Goal: Task Accomplishment & Management: Manage account settings

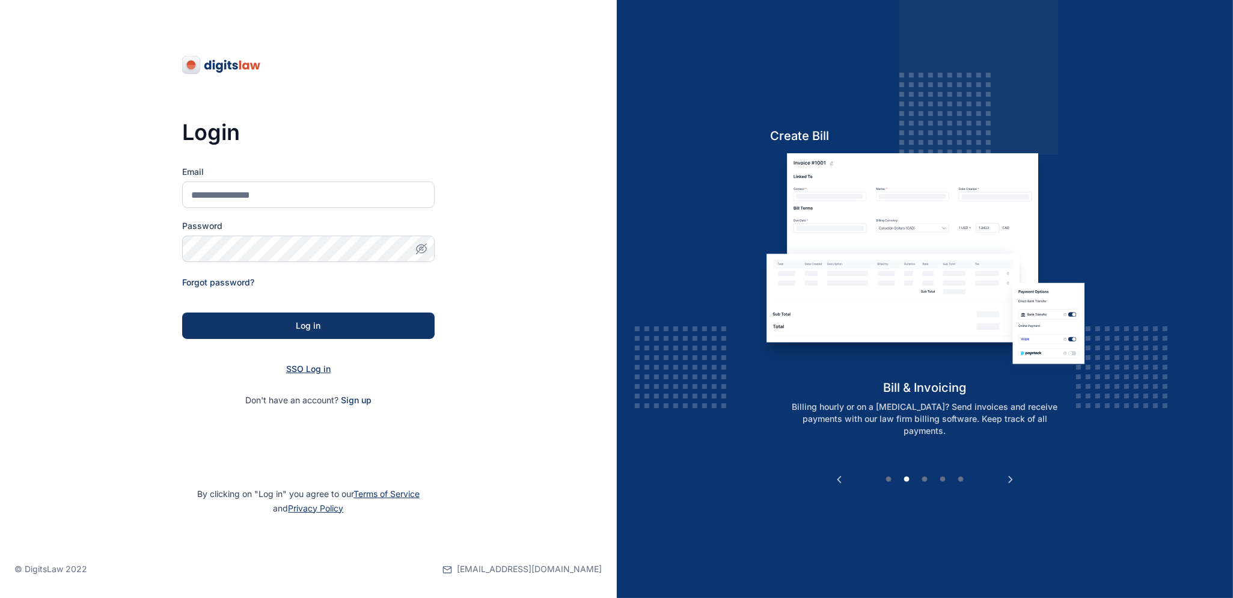
click at [308, 371] on span "SSO Log in" at bounding box center [308, 369] width 44 height 10
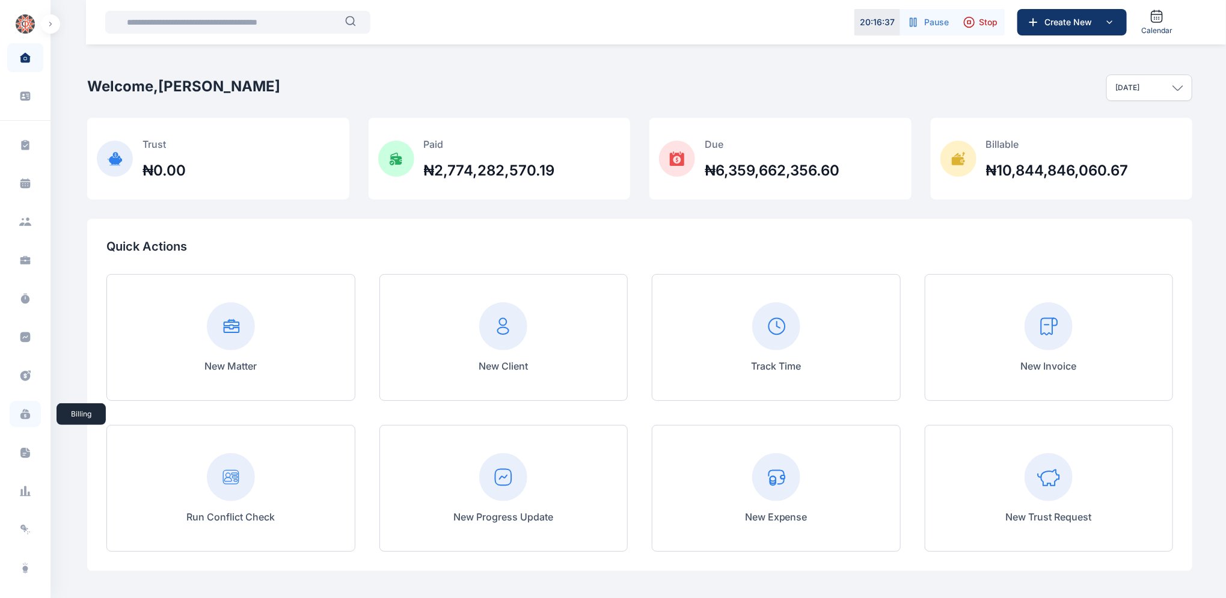
click at [23, 418] on icon at bounding box center [25, 416] width 10 height 7
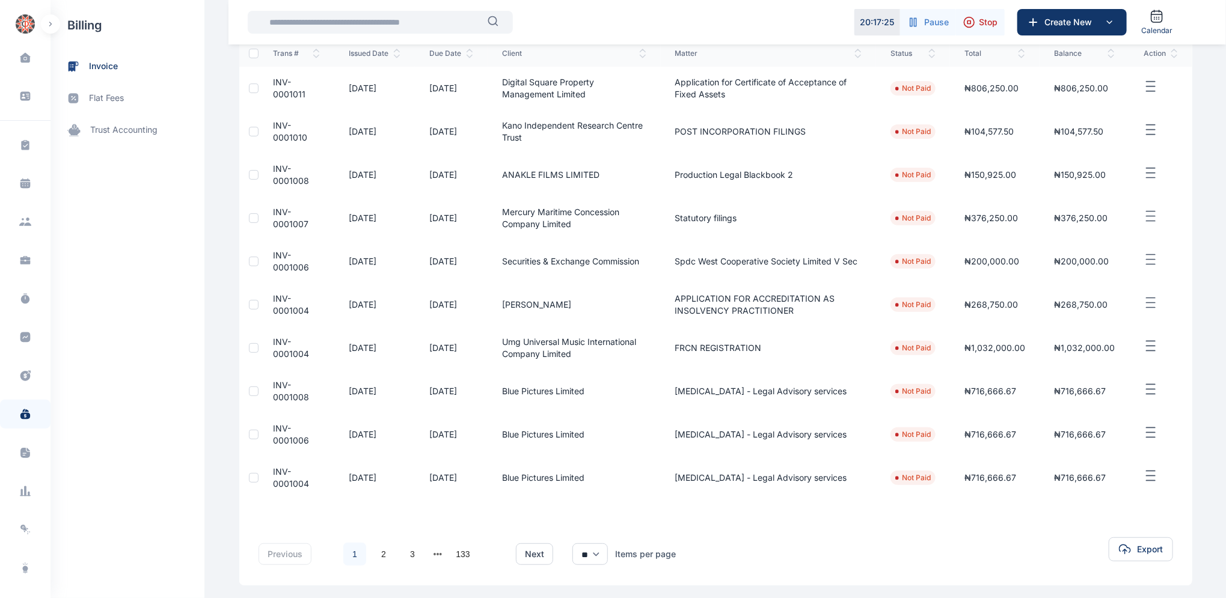
scroll to position [185, 0]
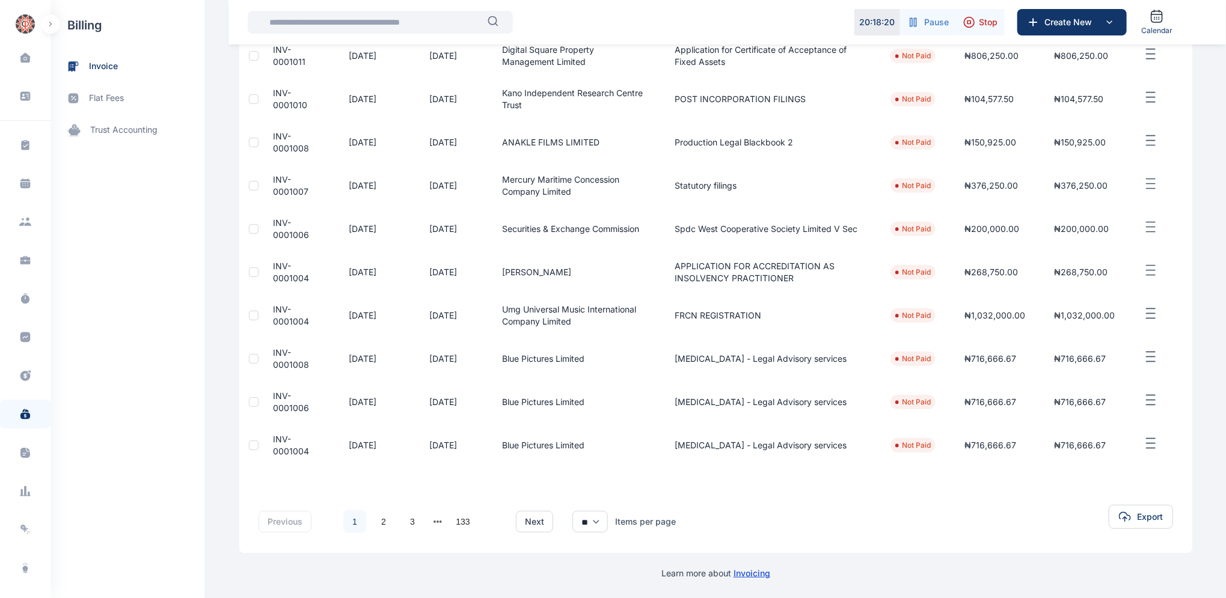
drag, startPoint x: 1225, startPoint y: 320, endPoint x: 1224, endPoint y: 101, distance: 219.4
click at [1224, 102] on div "Dashboard dashboard Conflict-Check conflict-check Task Management task manageme…" at bounding box center [613, 206] width 1226 height 783
click at [26, 376] on icon at bounding box center [25, 376] width 10 height 10
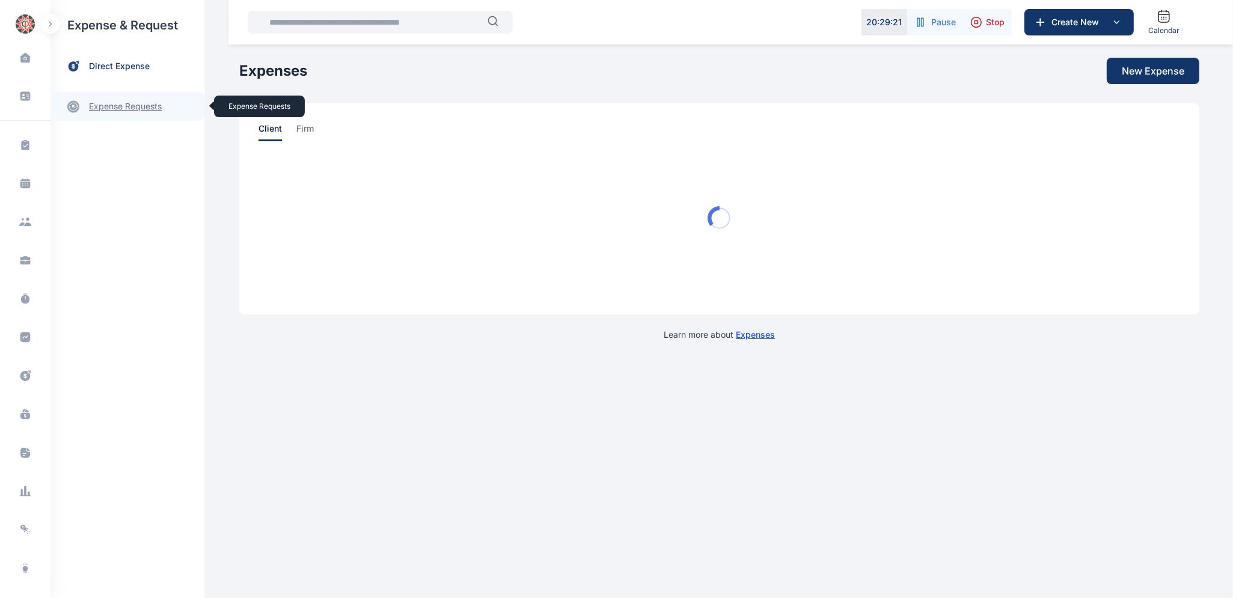
click at [117, 107] on link "expense requests expense requests" at bounding box center [127, 106] width 154 height 29
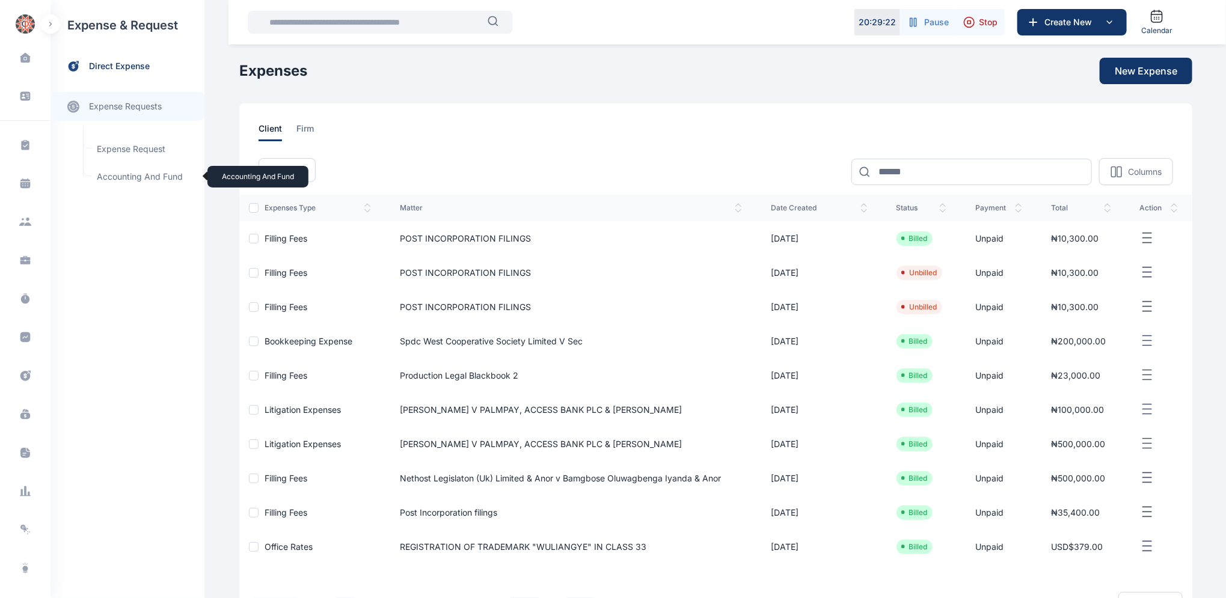
click at [142, 171] on span "Accounting and Fund Accounting and Fund" at bounding box center [144, 176] width 109 height 23
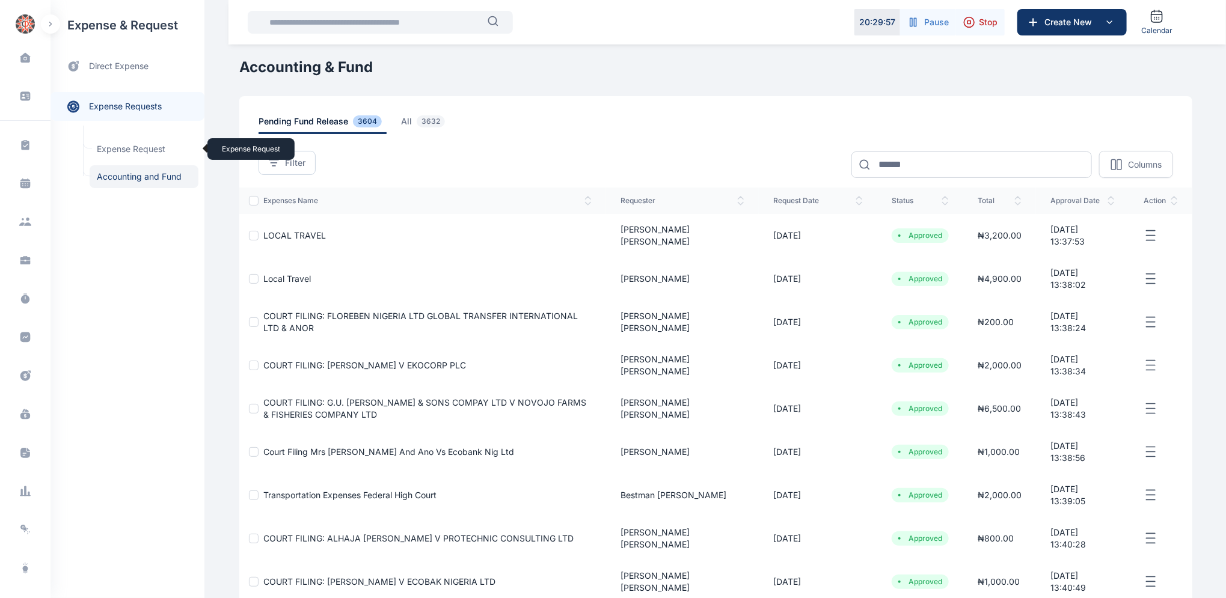
click at [132, 150] on span "Expense Request Expense Request" at bounding box center [144, 149] width 109 height 23
